Goal: Find specific page/section: Find specific page/section

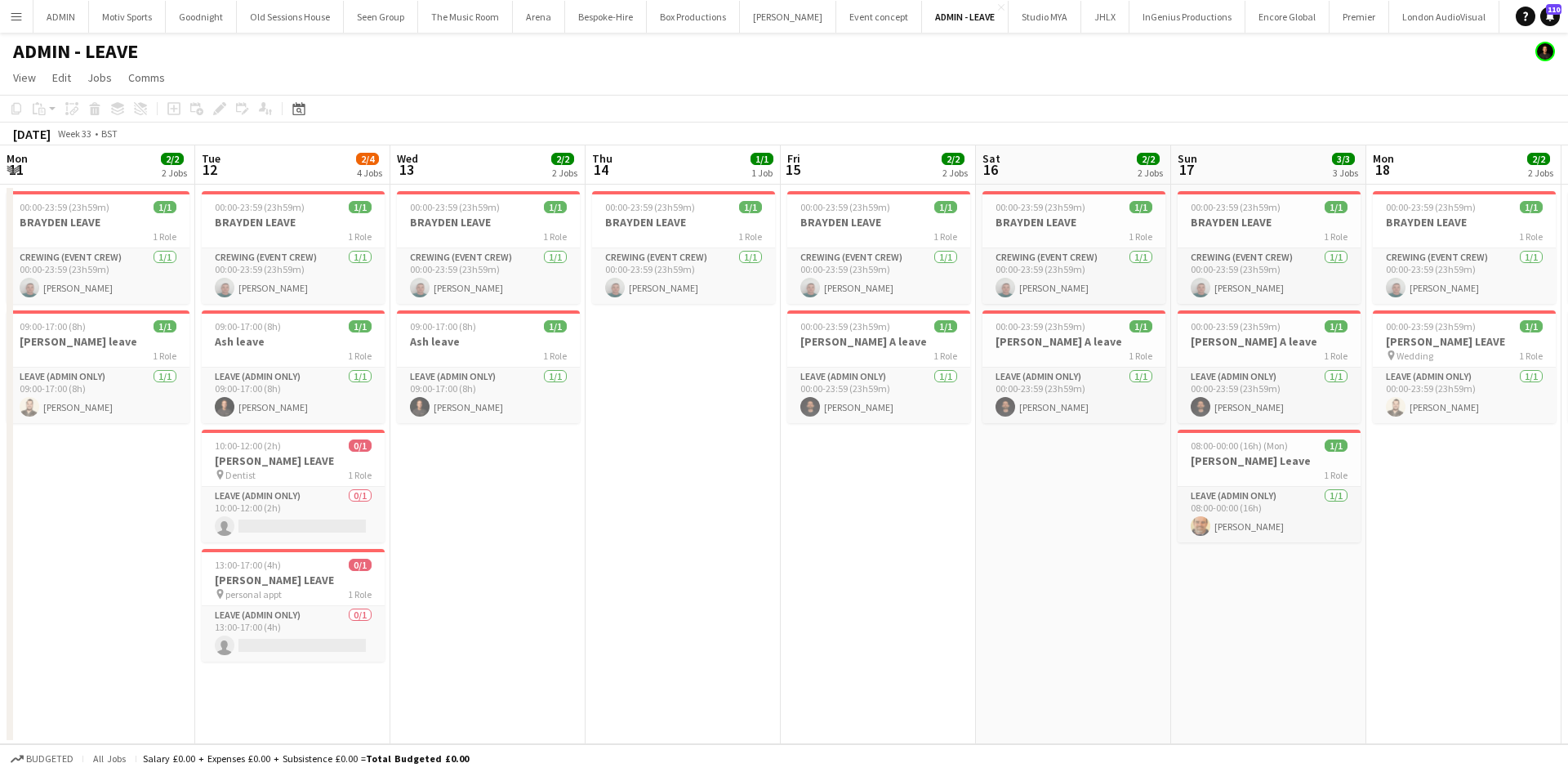
scroll to position [0, 491]
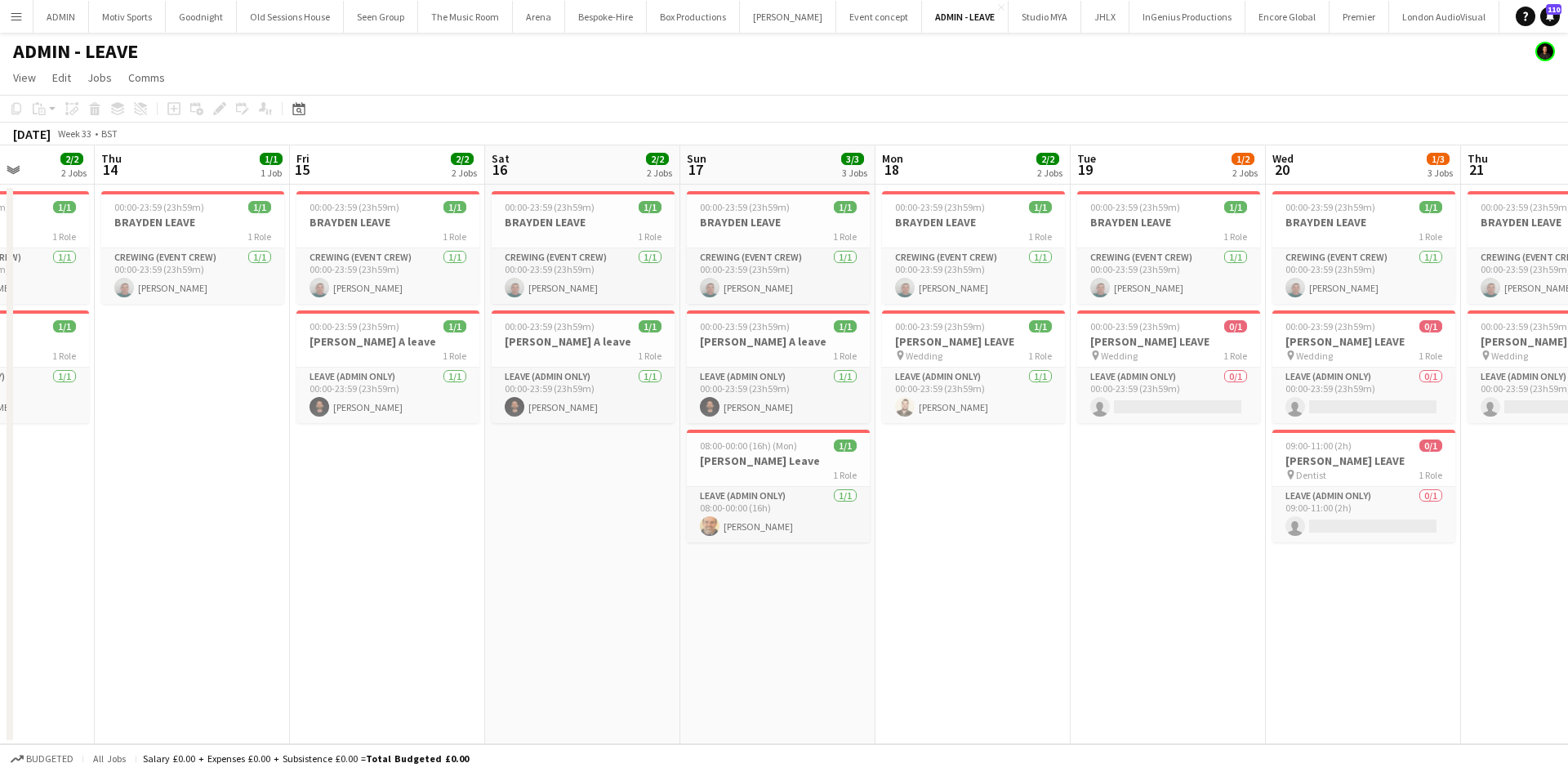
click at [26, 16] on button "Menu" at bounding box center [16, 16] width 33 height 33
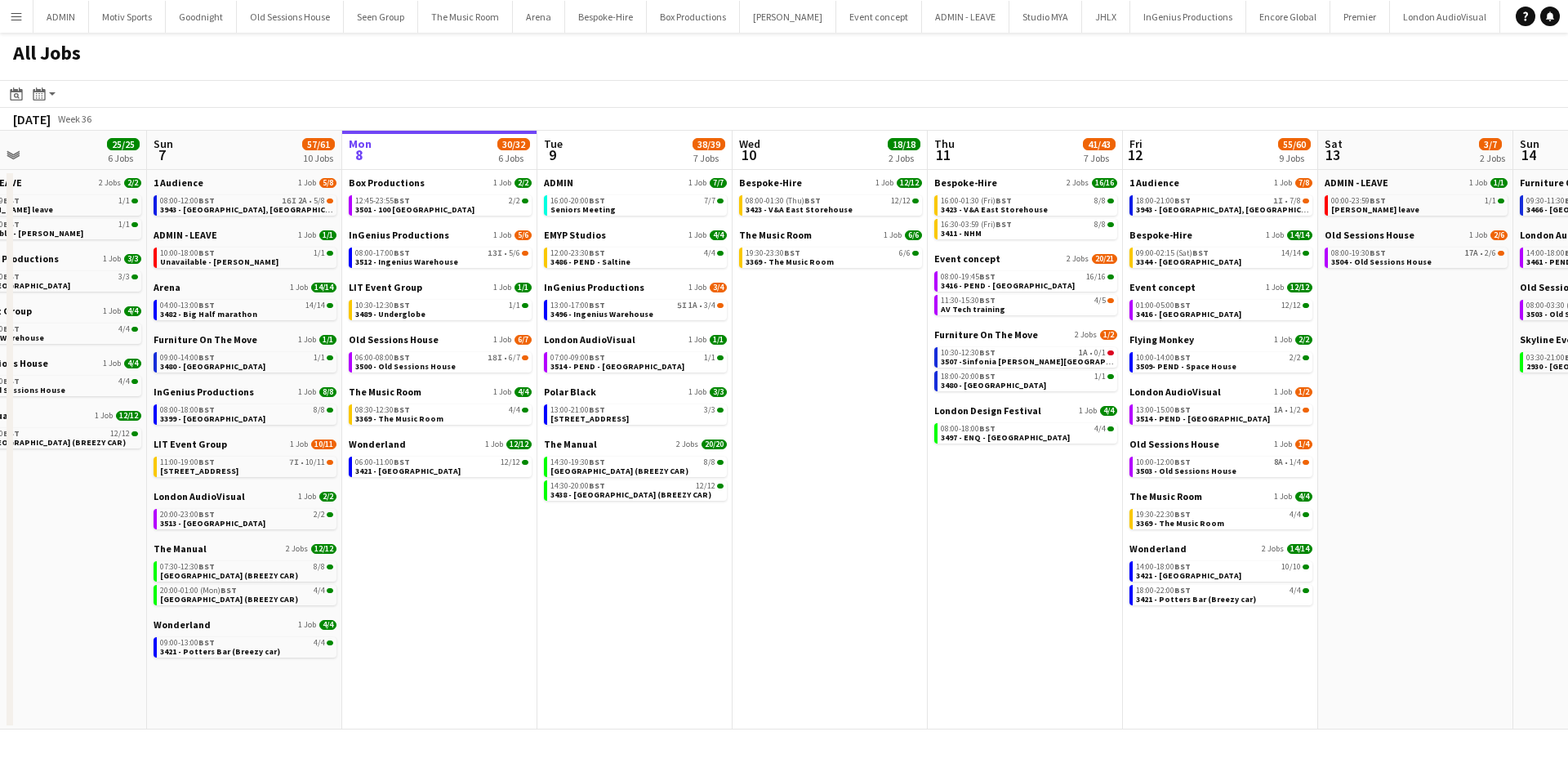
drag, startPoint x: 705, startPoint y: 607, endPoint x: 861, endPoint y: 601, distance: 156.1
click at [849, 602] on app-calendar-viewport "Thu 4 46/46 9 Jobs Fri 5 31/31 9 Jobs Sat 6 25/25 6 Jobs Sun 7 57/61 10 Jobs Mo…" at bounding box center [784, 430] width 1568 height 599
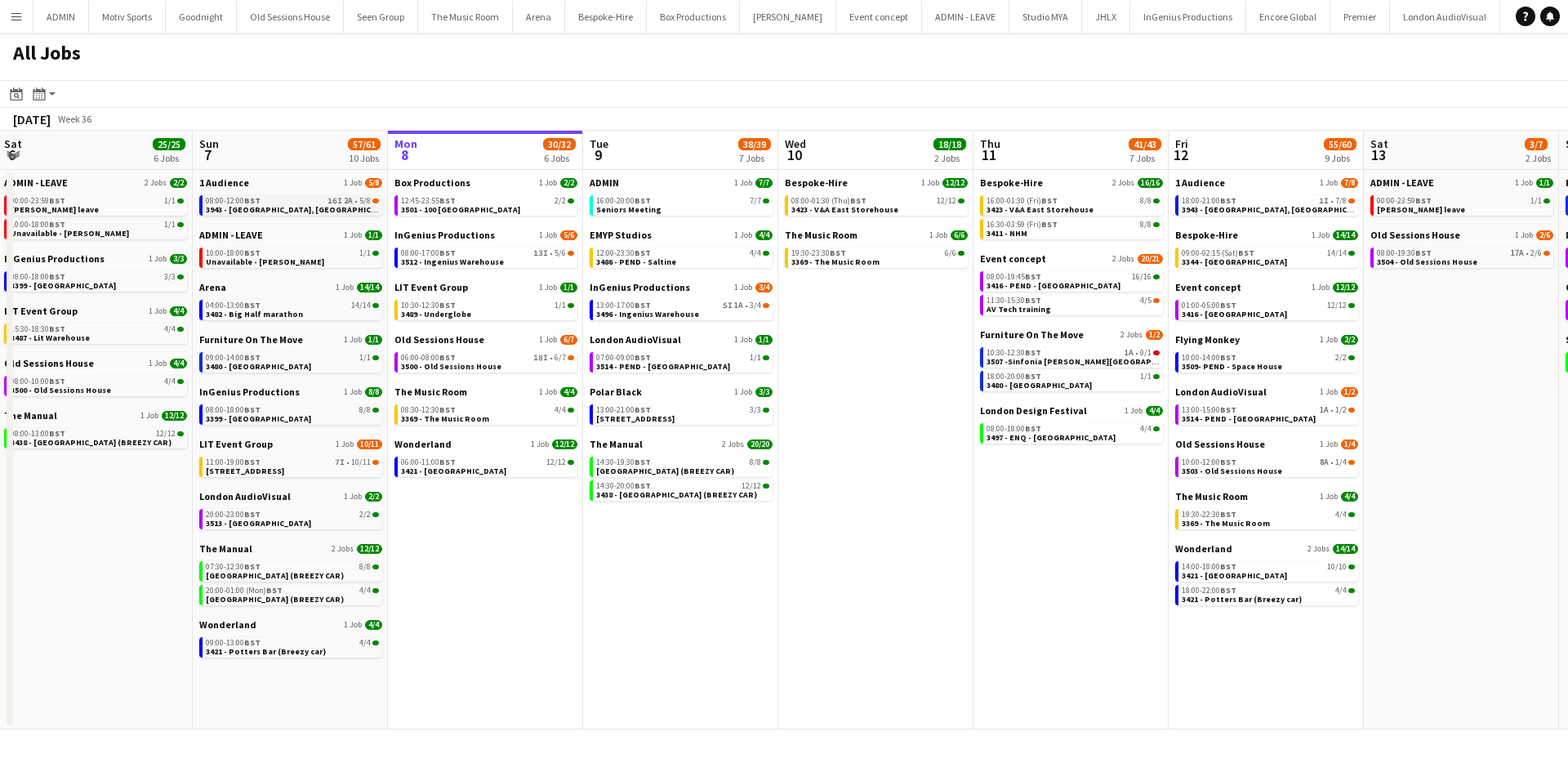
click at [310, 197] on div "08:00-12:00 BST 16I 2A • 5/8" at bounding box center [292, 200] width 173 height 9
